Goal: Transaction & Acquisition: Subscribe to service/newsletter

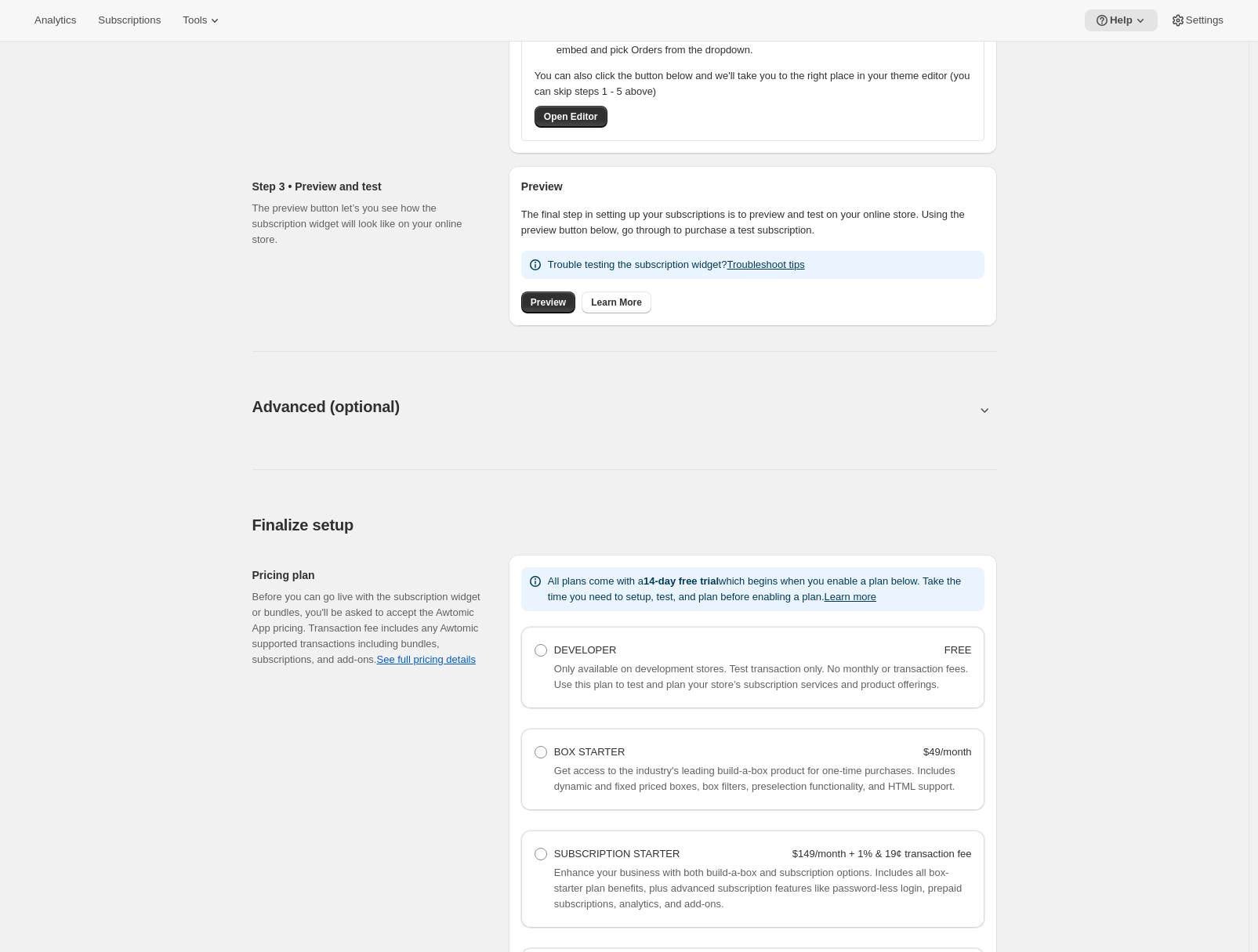
scroll to position [843, 0]
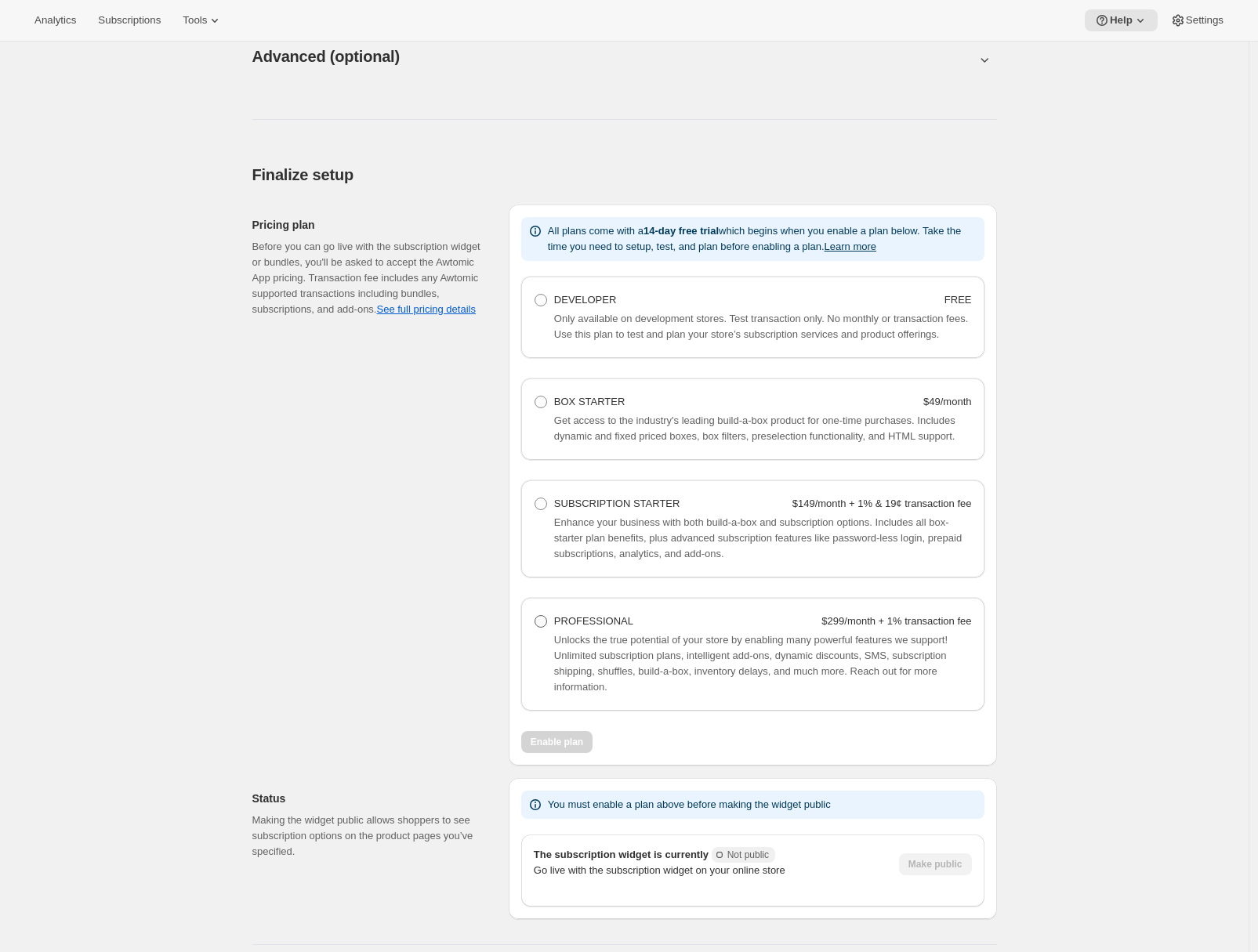
click at [547, 628] on span at bounding box center [541, 621] width 15 height 15
click at [535, 616] on Professional "PROFESSIONAL $299/month + 1% transaction fee" at bounding box center [535, 615] width 1 height 1
radio Professional "true"
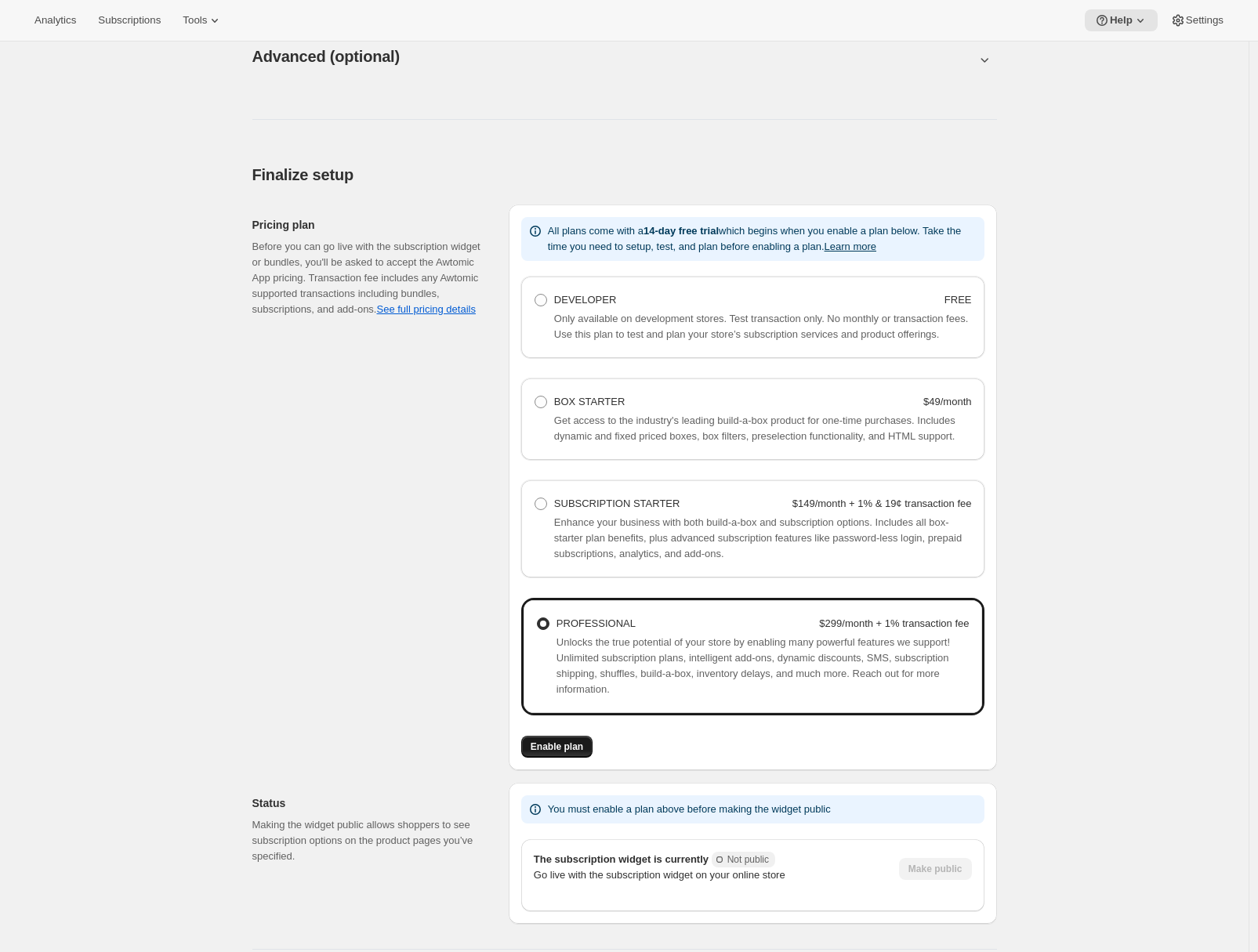
click at [553, 753] on span "Enable plan" at bounding box center [556, 746] width 52 height 13
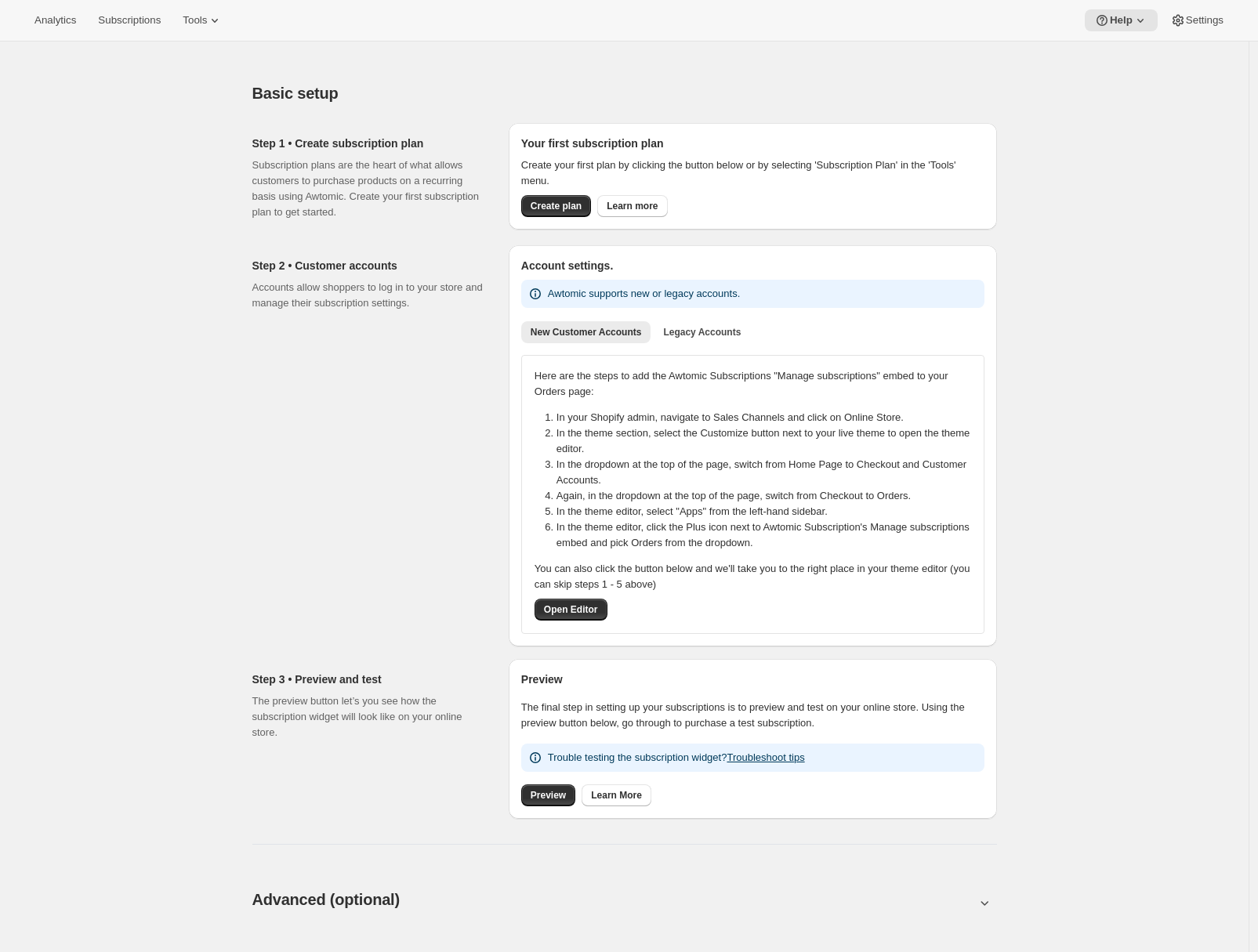
scroll to position [444, 0]
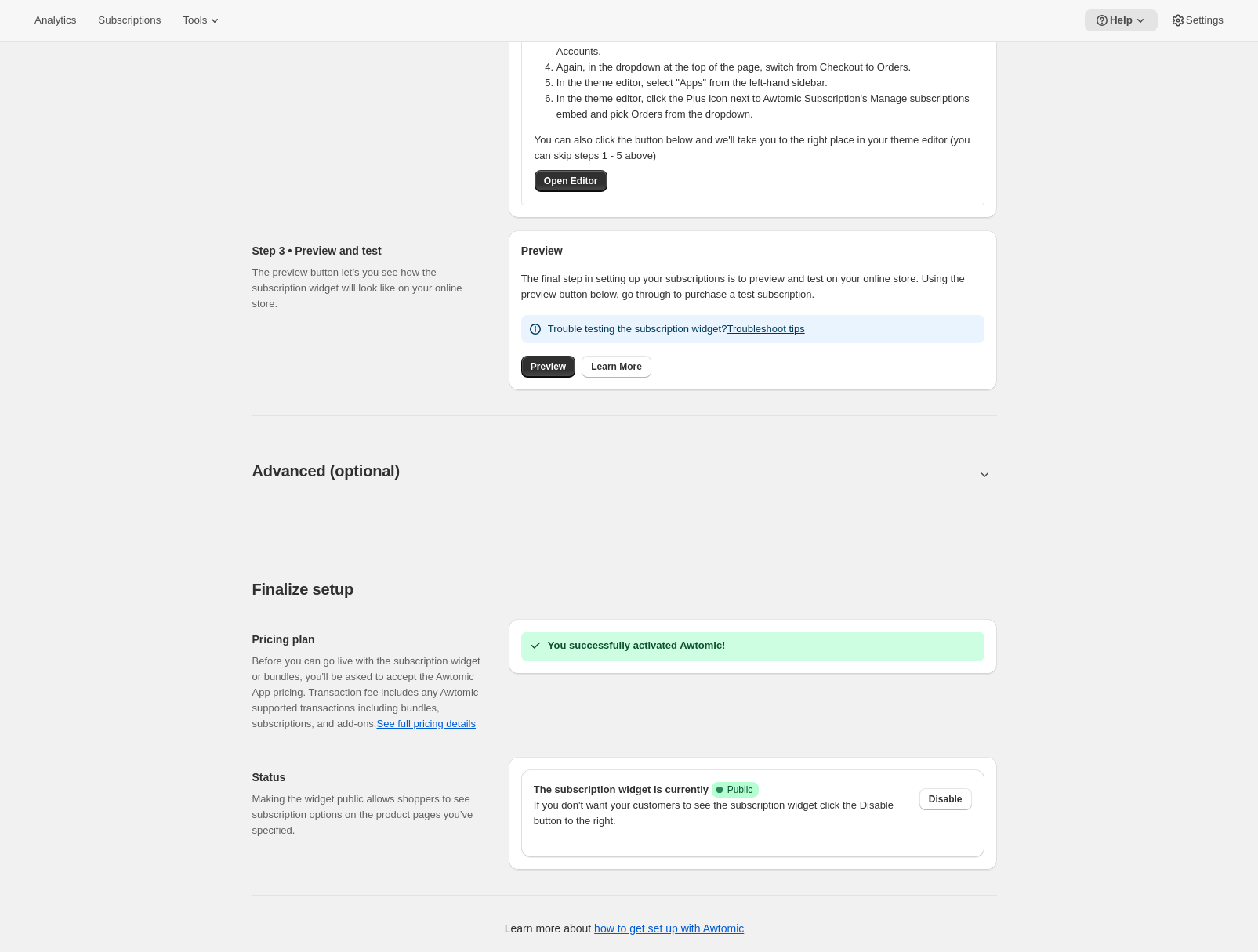
click at [868, 559] on div "Finalize setup. This page is ready Finalize setup" at bounding box center [624, 589] width 745 height 60
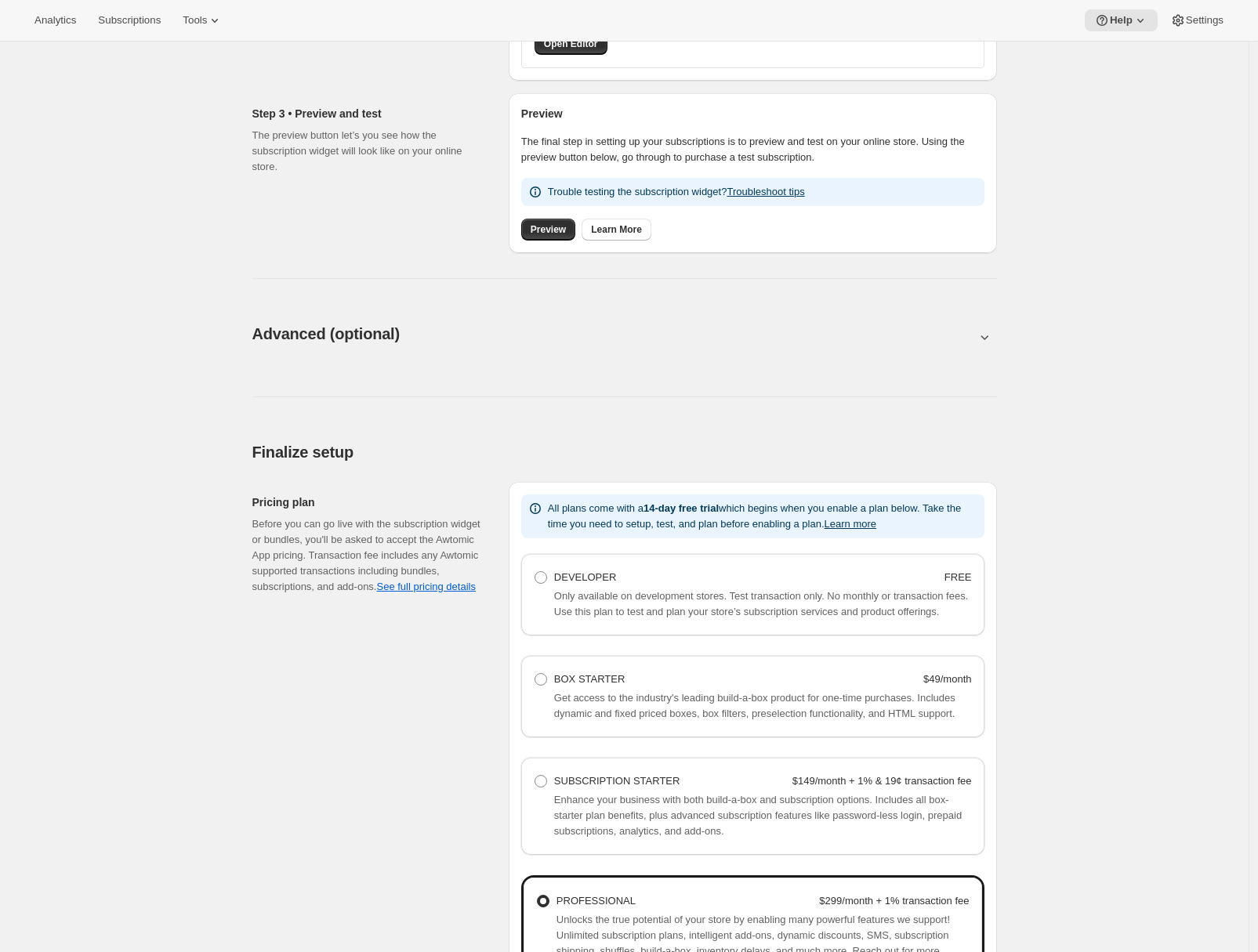
scroll to position [900, 0]
